Goal: Task Accomplishment & Management: Manage account settings

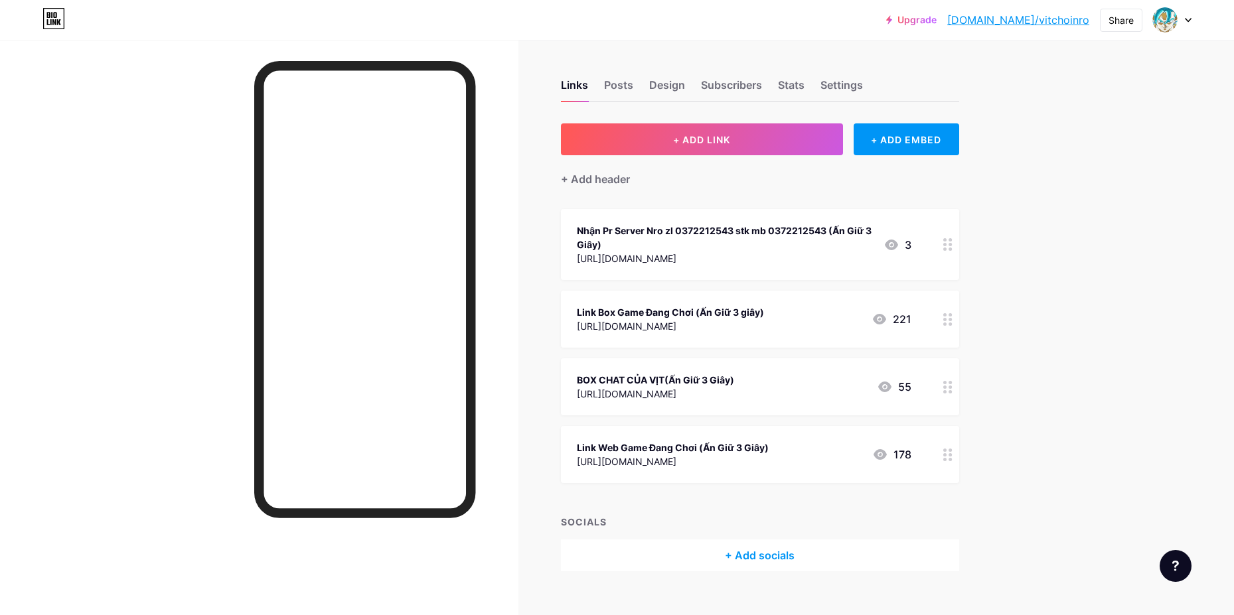
click at [951, 315] on icon at bounding box center [947, 319] width 9 height 13
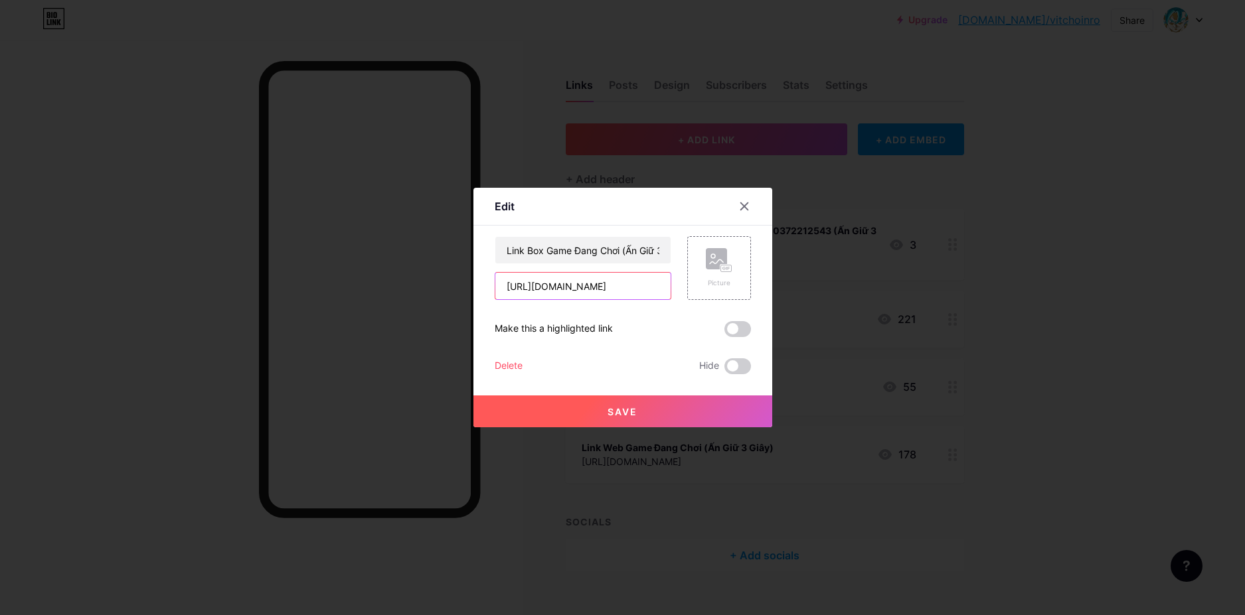
click at [636, 280] on input "[URL][DOMAIN_NAME]" at bounding box center [582, 286] width 175 height 27
click at [891, 313] on div at bounding box center [622, 307] width 1245 height 615
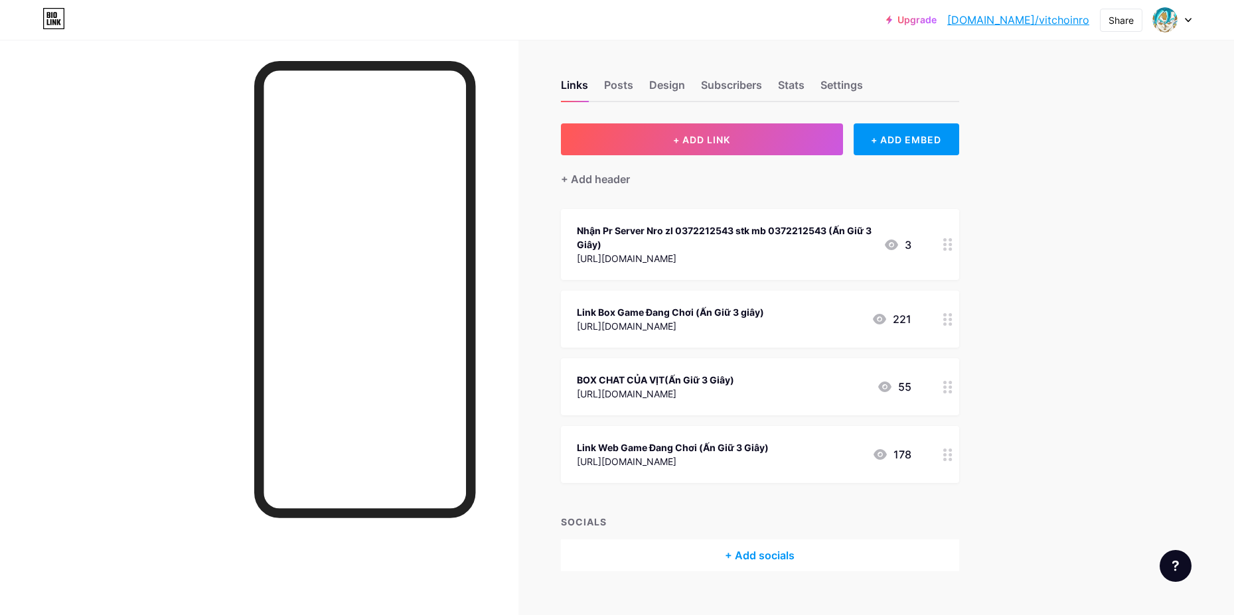
click at [953, 457] on icon at bounding box center [947, 455] width 9 height 13
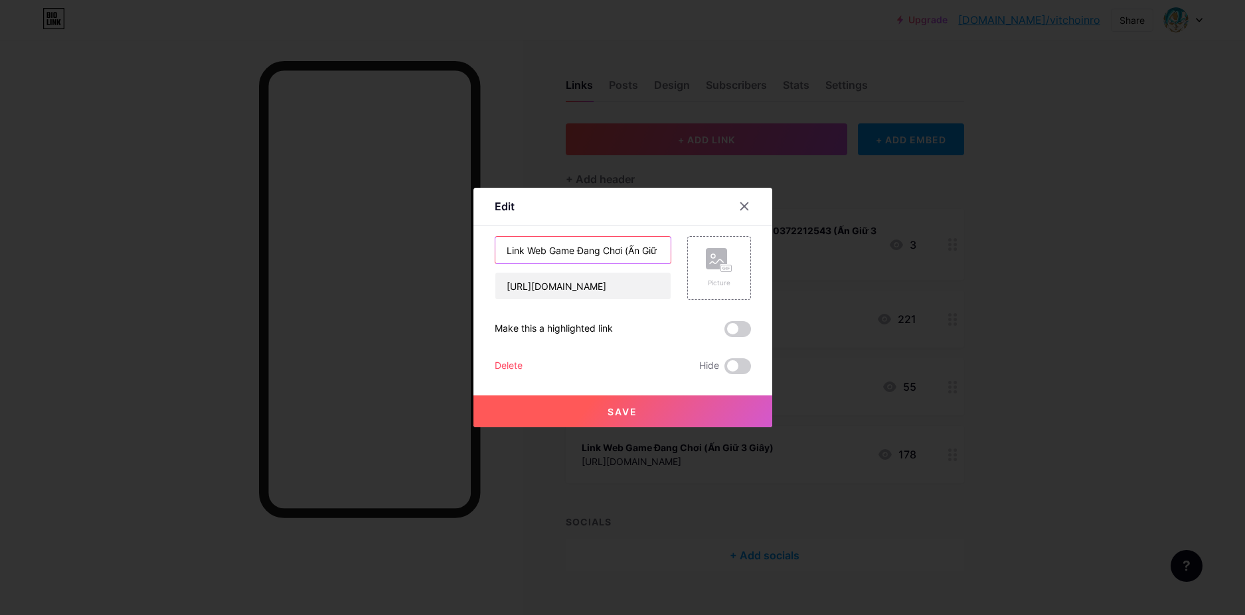
click at [635, 260] on input "Link Web Game Đang Chơi (Ấn Giữ 3 Giây)" at bounding box center [582, 250] width 175 height 27
click at [623, 296] on input "[URL][DOMAIN_NAME]" at bounding box center [582, 286] width 175 height 27
paste input "[URL][DOMAIN_NAME]"
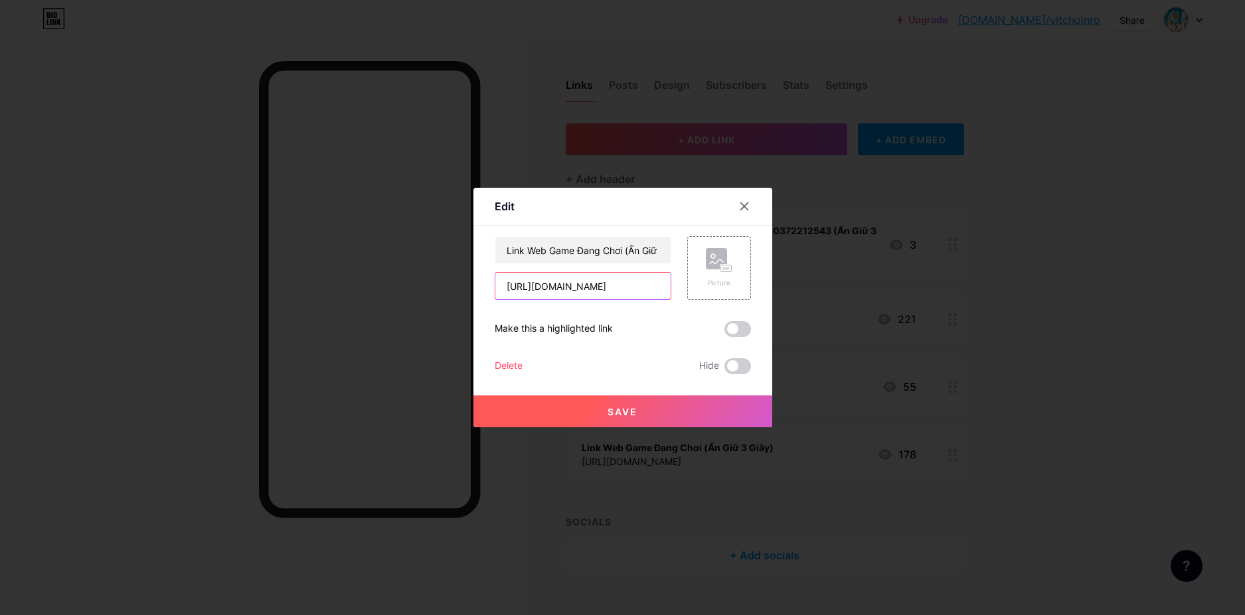
scroll to position [0, 6]
type input "[URL][DOMAIN_NAME]"
click at [653, 399] on button "Save" at bounding box center [622, 412] width 299 height 32
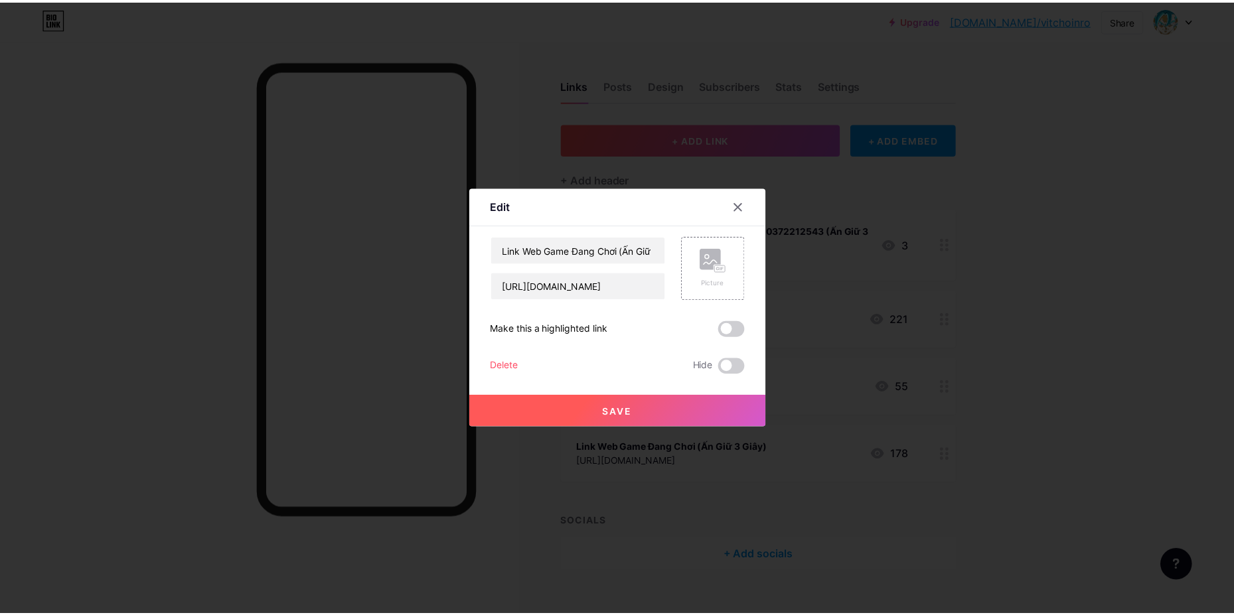
scroll to position [0, 0]
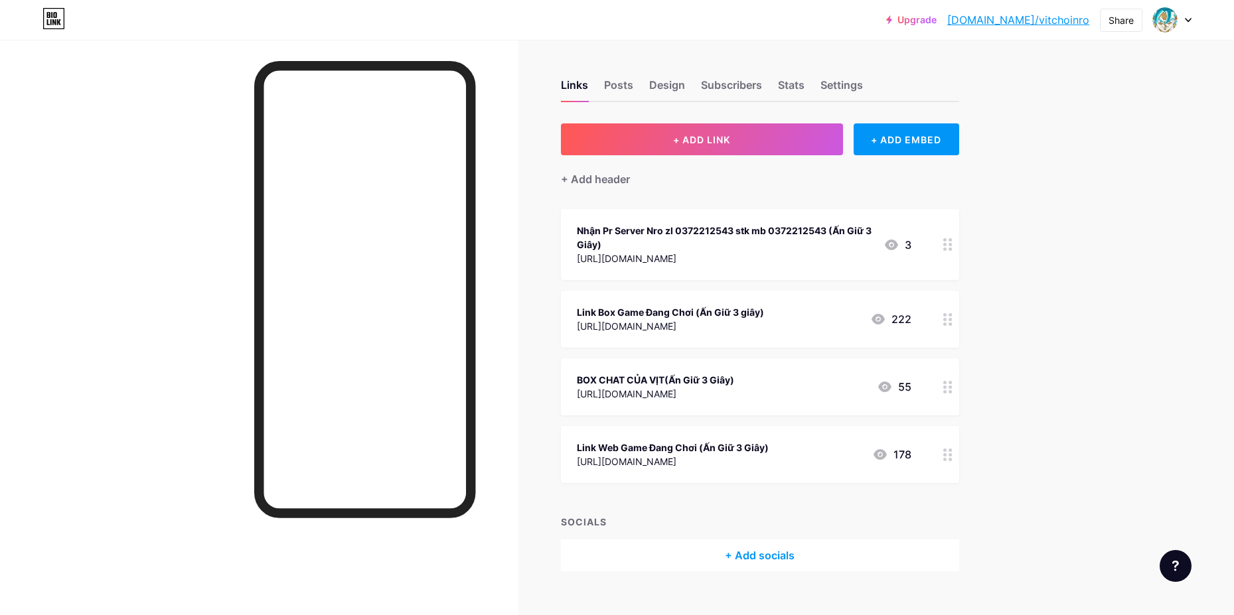
click at [1085, 314] on div "Upgrade [DOMAIN_NAME]/vitcho... [DOMAIN_NAME]/vitchoinro Share Switch accounts …" at bounding box center [617, 319] width 1234 height 638
click at [947, 317] on icon at bounding box center [947, 319] width 9 height 13
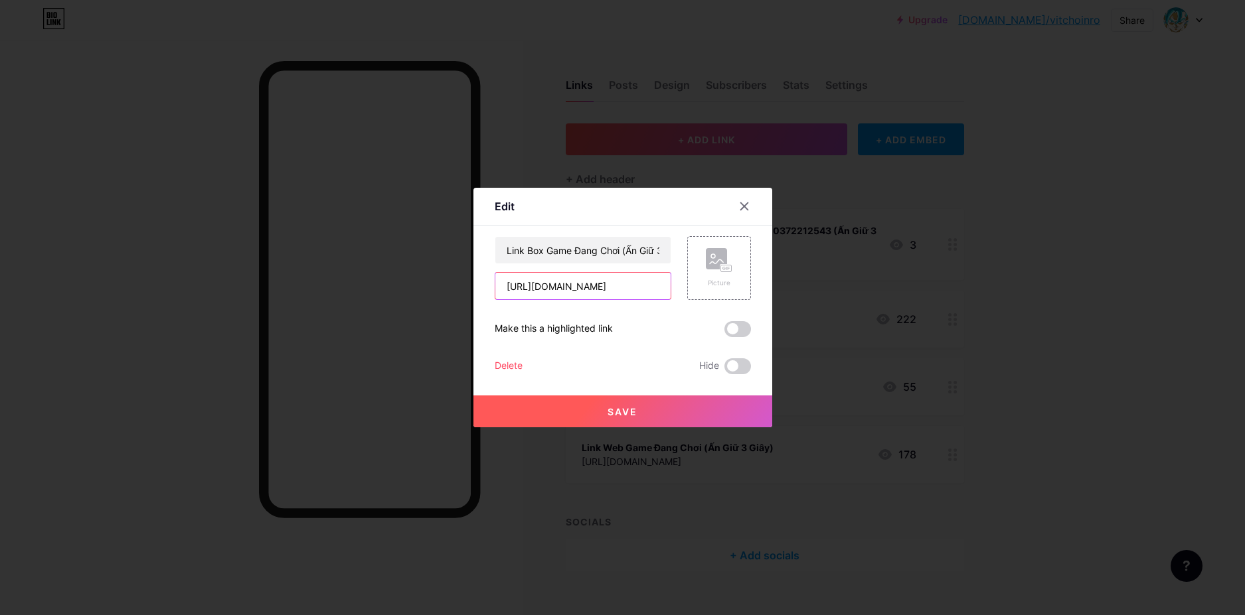
click at [634, 288] on input "[URL][DOMAIN_NAME]" at bounding box center [582, 286] width 175 height 27
paste input "[URL][DOMAIN_NAME]"
type input "[URL][DOMAIN_NAME]"
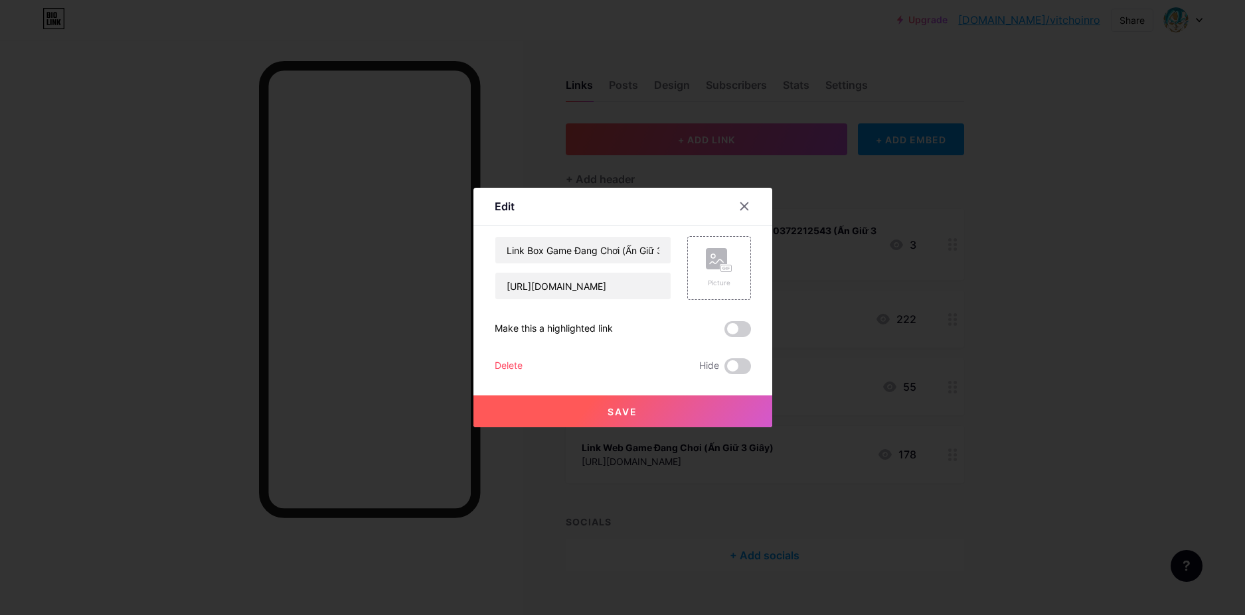
click at [655, 420] on button "Save" at bounding box center [622, 412] width 299 height 32
